Goal: Navigation & Orientation: Find specific page/section

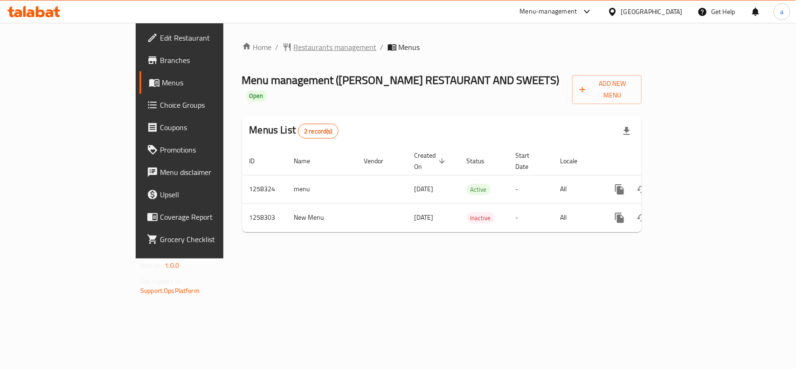
click at [294, 42] on span "Restaurants management" at bounding box center [335, 47] width 83 height 11
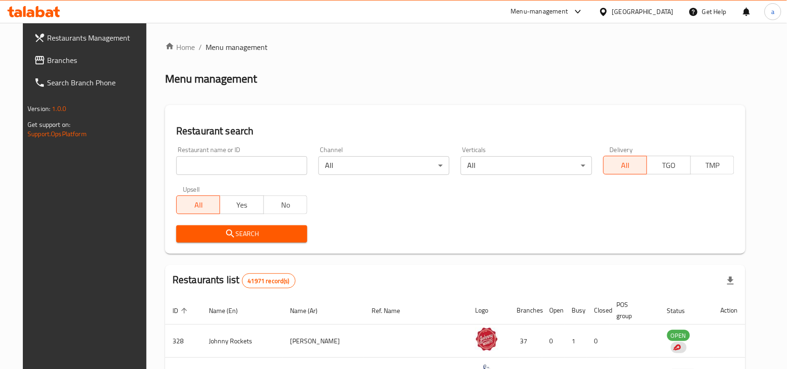
click at [47, 60] on span "Branches" at bounding box center [97, 60] width 100 height 11
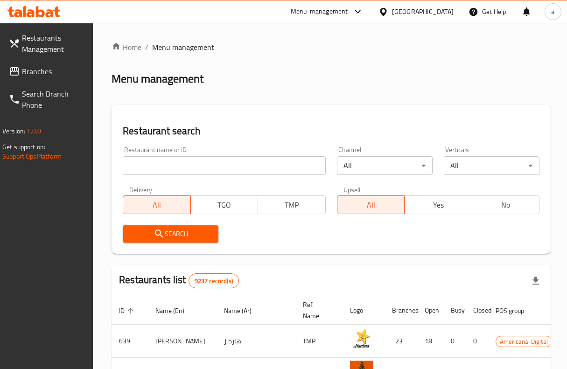
click at [33, 12] on icon at bounding box center [31, 13] width 8 height 8
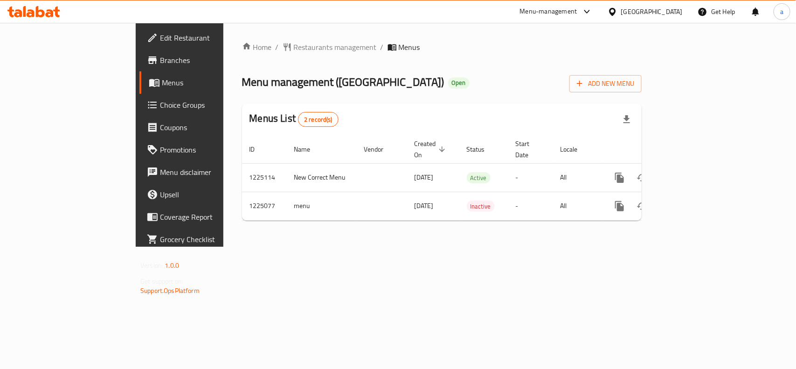
click at [381, 235] on div "Home / Restaurants management / Menus Menu management ( Pars Palace ) Open Add …" at bounding box center [441, 135] width 437 height 224
